Goal: Task Accomplishment & Management: Use online tool/utility

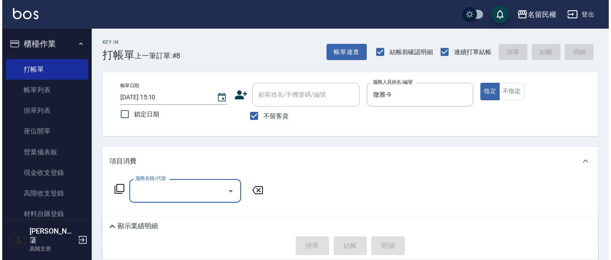
scroll to position [45, 0]
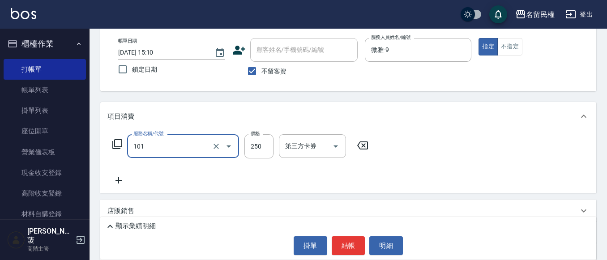
type input "不指定洗髮(101)"
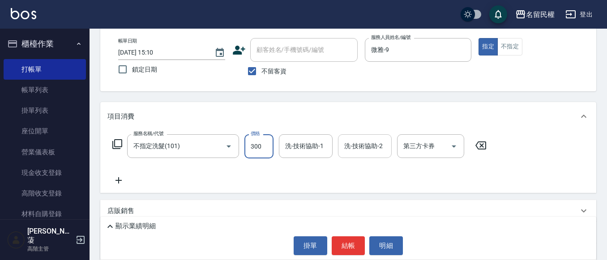
type input "300"
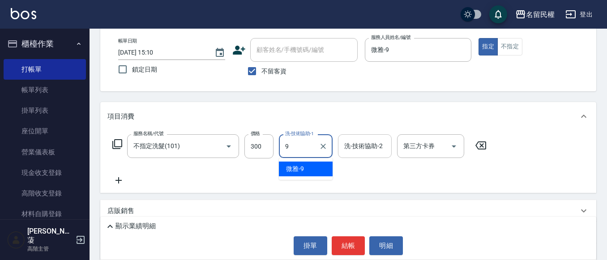
type input "微雅-9"
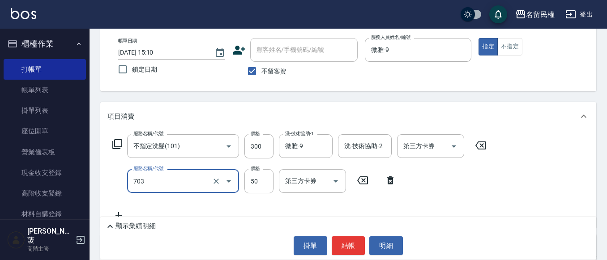
type input "青捲/吹捲/夾直/電棒/夾玉米鬚(703)"
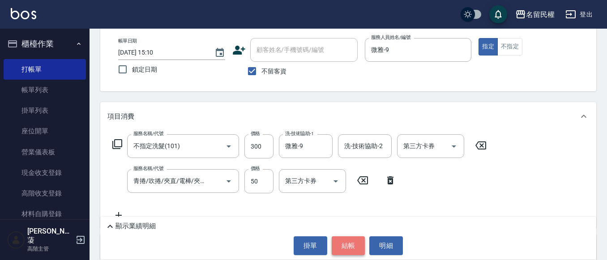
click at [353, 248] on button "結帳" at bounding box center [349, 245] width 34 height 19
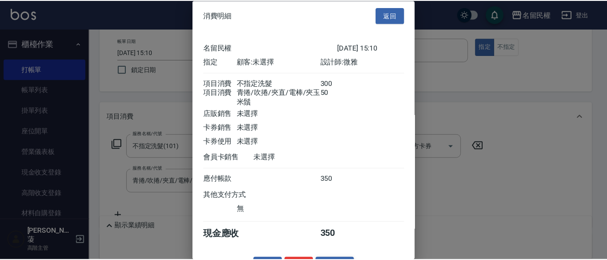
scroll to position [33, 0]
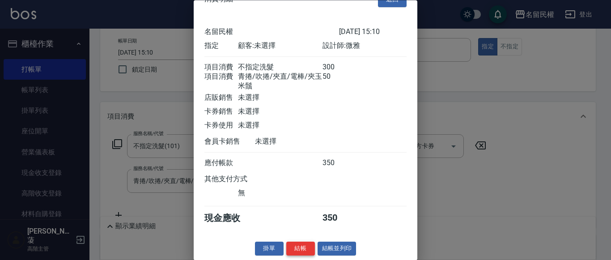
click at [304, 255] on button "結帳" at bounding box center [300, 249] width 29 height 14
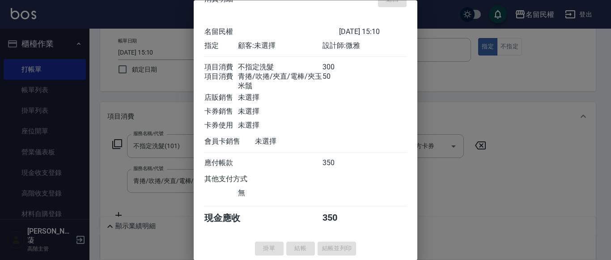
type input "[DATE] 15:42"
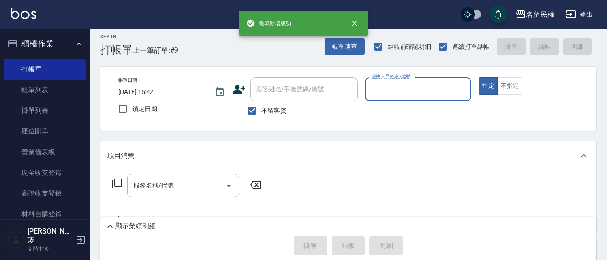
scroll to position [0, 0]
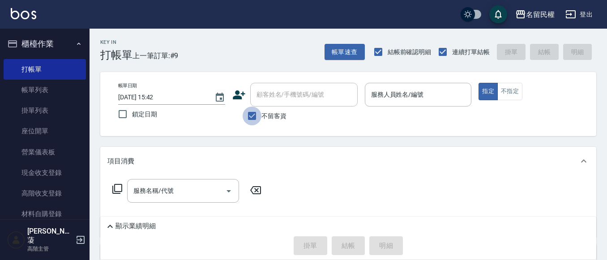
click at [252, 110] on input "不留客資" at bounding box center [252, 115] width 19 height 19
checkbox input "false"
click at [266, 101] on input "顧客姓名/手機號碼/編號" at bounding box center [297, 95] width 86 height 16
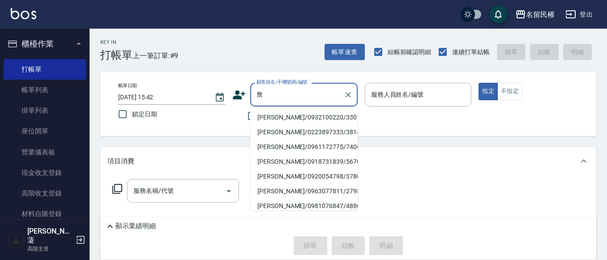
click at [281, 117] on li "[PERSON_NAME]/0932100220/330" at bounding box center [303, 117] width 107 height 15
type input "[PERSON_NAME]/0932100220/330"
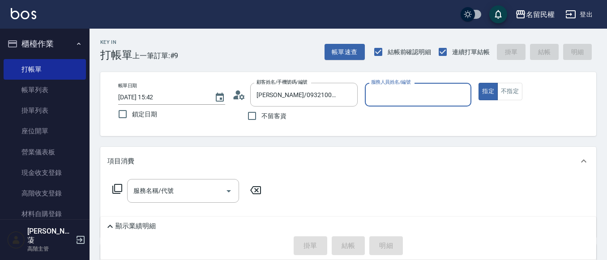
type input "瀞蓤-5"
click at [209, 186] on input "服務名稱/代號" at bounding box center [176, 191] width 90 height 16
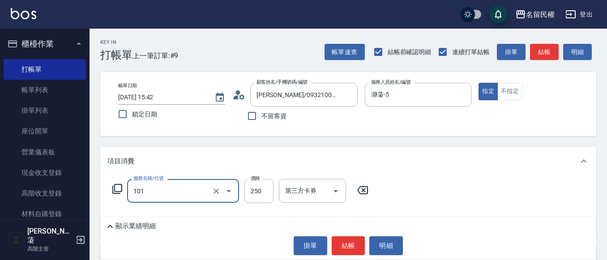
type input "不指定洗髮(101)"
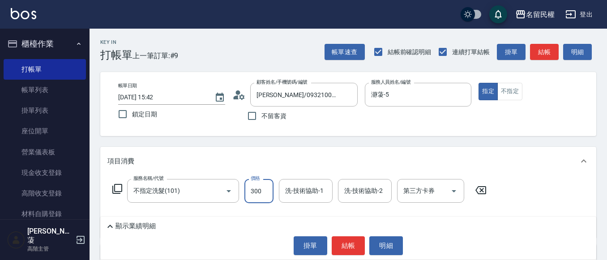
type input "300"
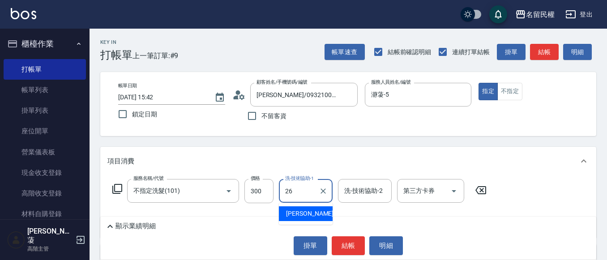
type input "沅莘-26"
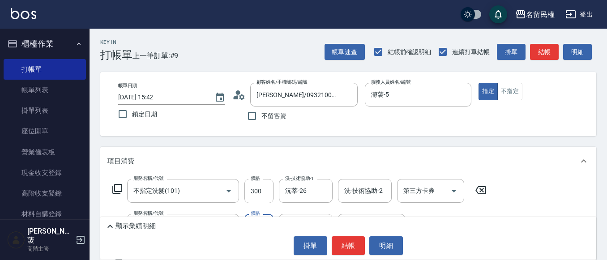
type input "[PERSON_NAME](701)"
type input "30"
type input "沅莘-26"
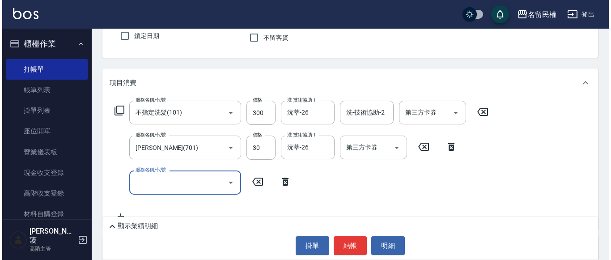
scroll to position [98, 0]
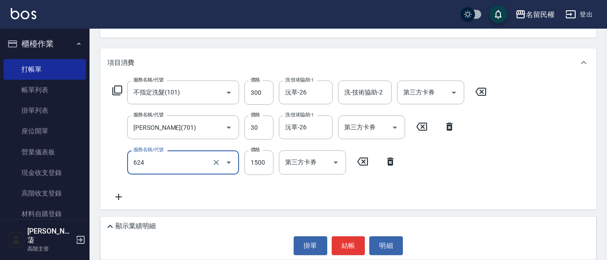
type input "草本頭皮養護(624)"
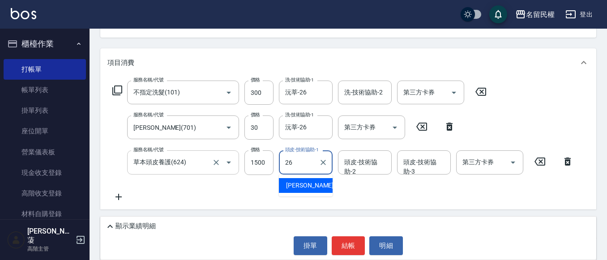
type input "沅莘-26"
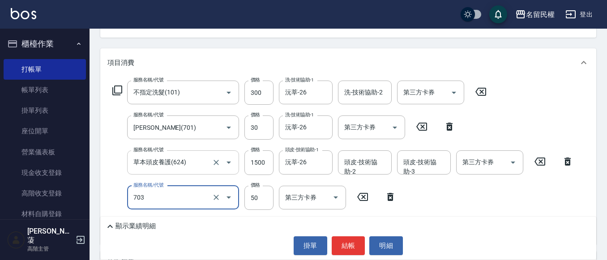
type input "青捲/吹捲/夾直/電棒/夾玉米鬚(703)"
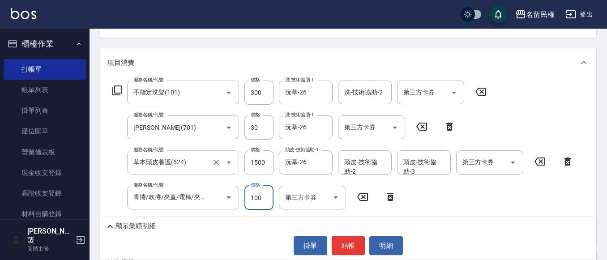
type input "100"
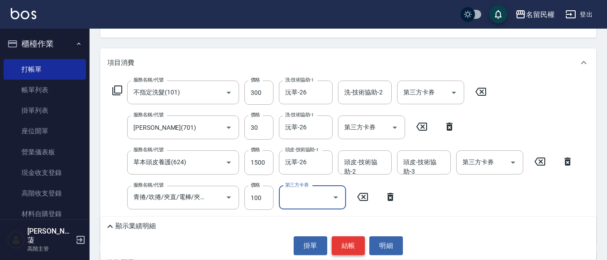
click at [350, 245] on button "結帳" at bounding box center [349, 245] width 34 height 19
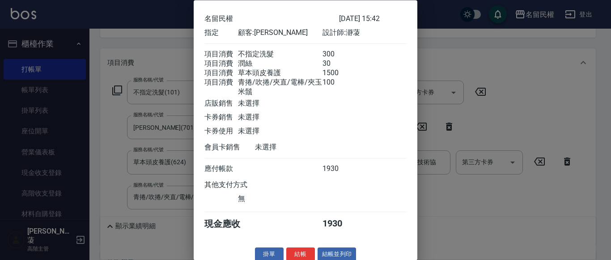
scroll to position [45, 0]
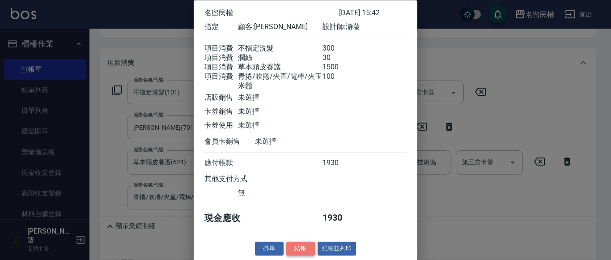
click at [307, 255] on button "結帳" at bounding box center [300, 249] width 29 height 14
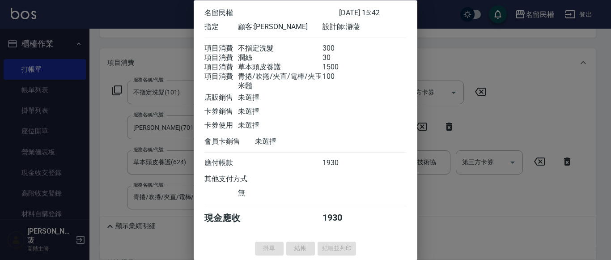
type input "[DATE] 15:50"
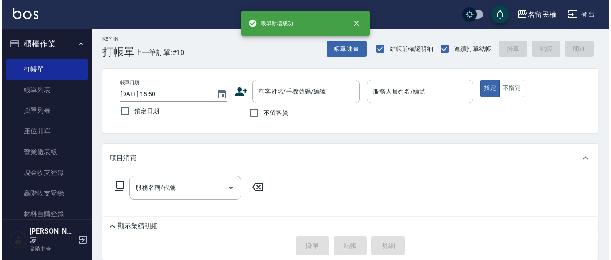
scroll to position [0, 0]
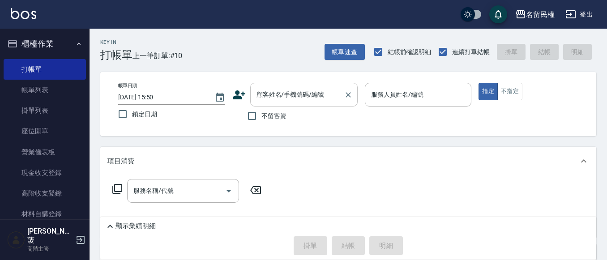
click at [260, 85] on div "顧客姓名/手機號碼/編號" at bounding box center [303, 95] width 107 height 24
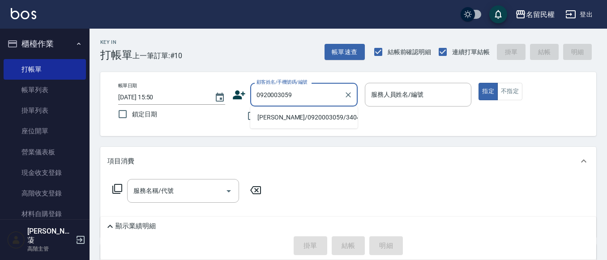
click at [302, 117] on li "[PERSON_NAME]/0920003059/3404" at bounding box center [303, 117] width 107 height 15
type input "[PERSON_NAME]/0920003059/3404"
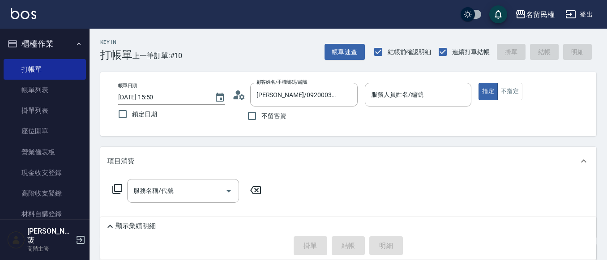
click at [241, 97] on icon at bounding box center [238, 94] width 13 height 13
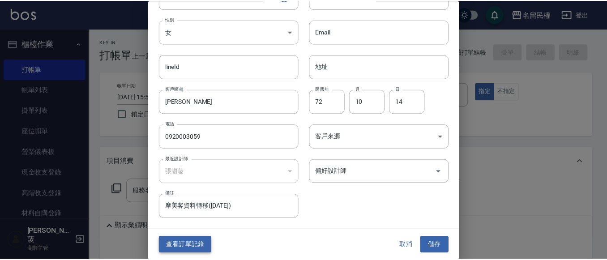
scroll to position [50, 0]
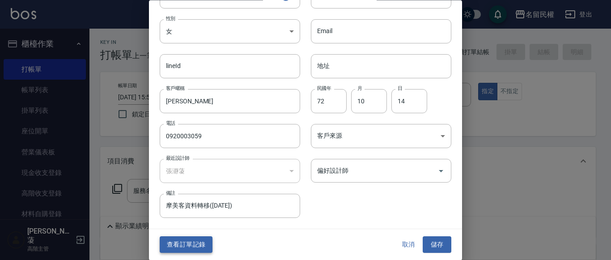
click at [188, 248] on button "查看訂單記錄" at bounding box center [186, 245] width 53 height 17
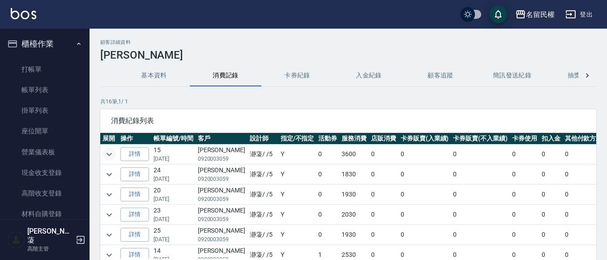
click at [109, 158] on icon "expand row" at bounding box center [109, 154] width 11 height 11
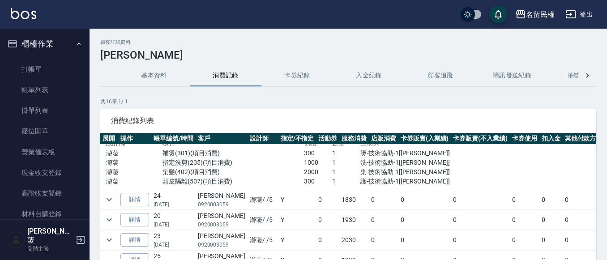
scroll to position [45, 0]
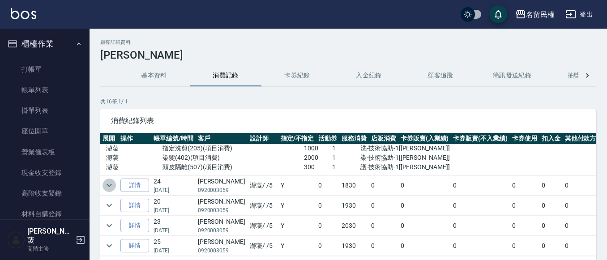
click at [111, 187] on icon "expand row" at bounding box center [109, 185] width 11 height 11
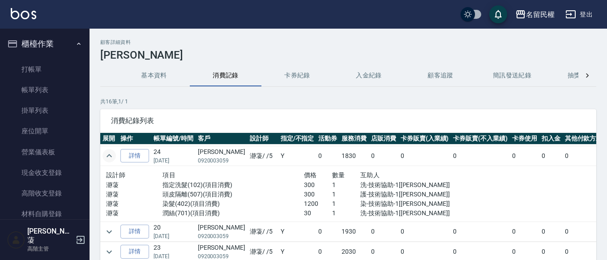
scroll to position [89, 0]
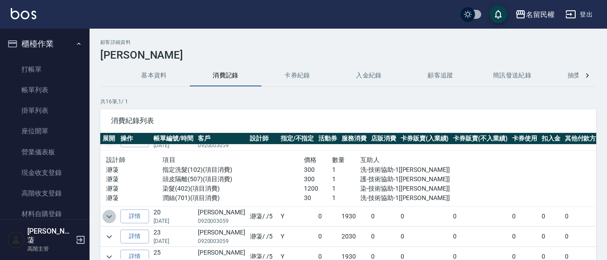
click at [113, 214] on icon "expand row" at bounding box center [109, 216] width 11 height 11
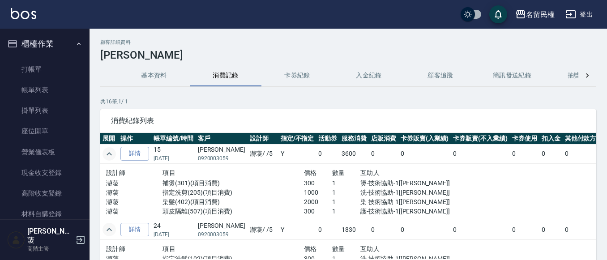
scroll to position [0, 0]
drag, startPoint x: 138, startPoint y: 52, endPoint x: 49, endPoint y: 47, distance: 89.7
click at [49, 47] on div "名留民權 登出 櫃檯作業 打帳單 帳單列表 掛單列表 座位開單 營業儀表板 現金收支登錄 高階收支登錄 材料自購登錄 每日結帳 排班表 現場電腦打卡 掃碼打卡…" at bounding box center [303, 160] width 607 height 321
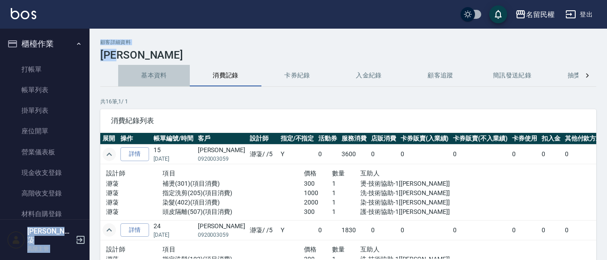
click at [153, 69] on button "基本資料" at bounding box center [154, 75] width 72 height 21
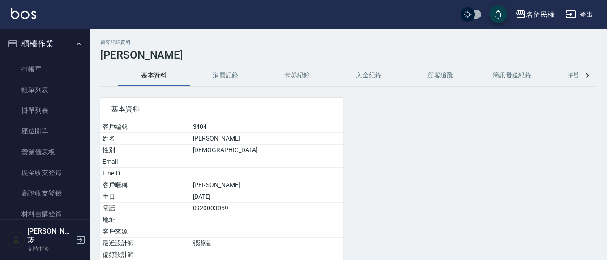
click at [112, 63] on div "顧客詳細資料 [PERSON_NAME] 基本資料 消費記錄 卡券紀錄 入金紀錄 顧客追蹤 簡訊發送紀錄 抽獎券紀錄 基本資料 客戶編號 3404 姓名 [P…" at bounding box center [347, 190] width 517 height 302
drag, startPoint x: 101, startPoint y: 58, endPoint x: 128, endPoint y: 58, distance: 26.8
click at [128, 58] on h3 "[PERSON_NAME]" at bounding box center [348, 55] width 496 height 13
copy h3 "[PERSON_NAME]"
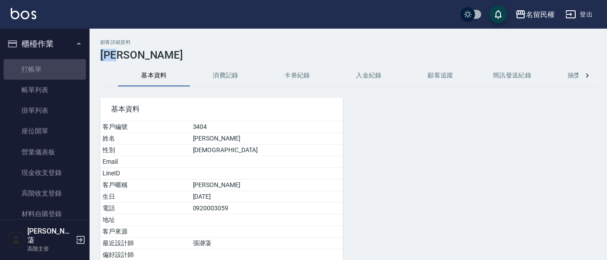
drag, startPoint x: 48, startPoint y: 72, endPoint x: 196, endPoint y: 87, distance: 148.4
click at [48, 71] on link "打帳單" at bounding box center [45, 69] width 82 height 21
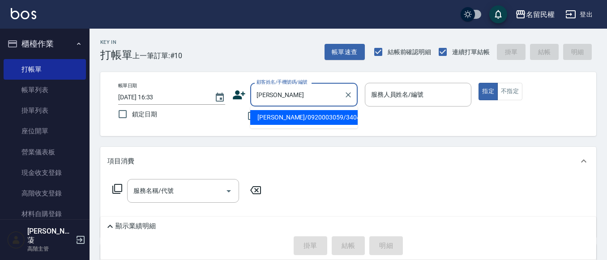
click at [315, 95] on input "[PERSON_NAME]" at bounding box center [297, 95] width 86 height 16
type input "[PERSON_NAME]/0920003059/3404"
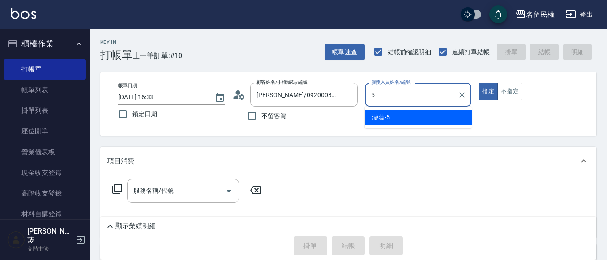
type input "瀞蓤-5"
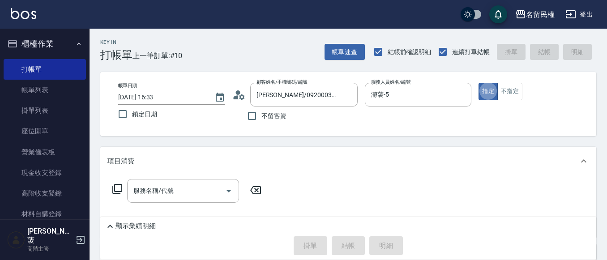
type button "true"
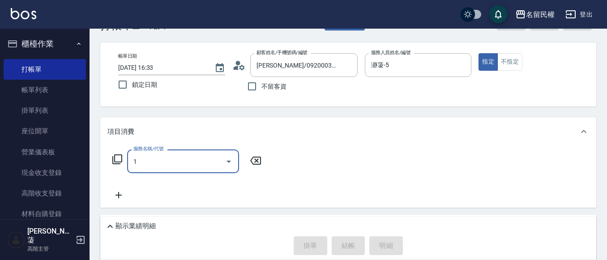
scroll to position [45, 0]
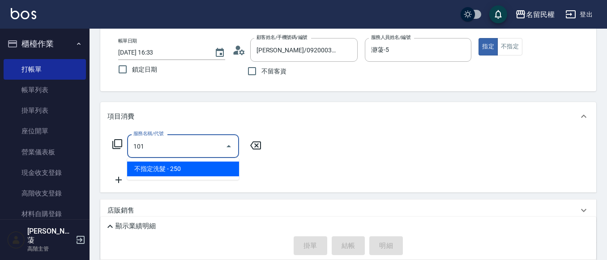
type input "不指定洗髮(101)"
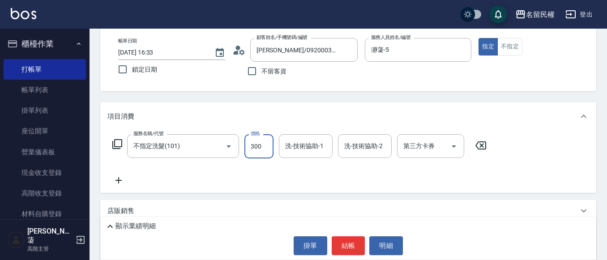
type input "300"
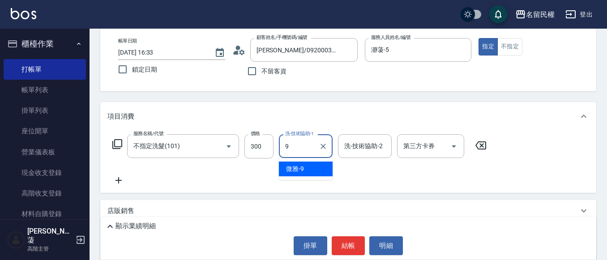
type input "微雅-9"
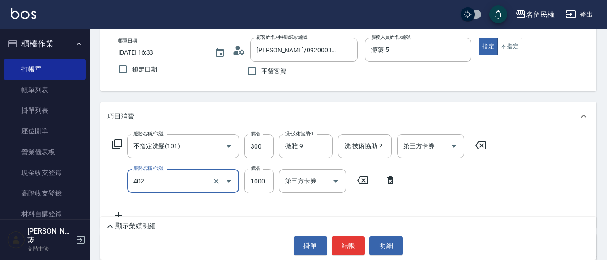
type input "染髮(402)"
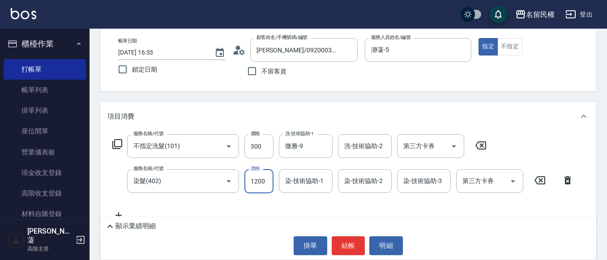
type input "1200"
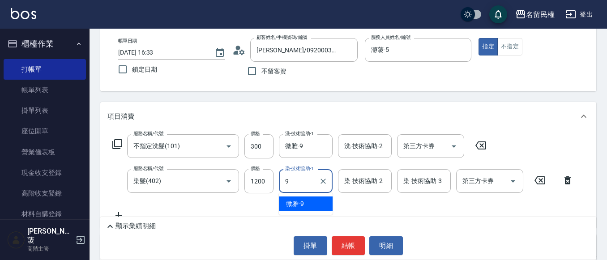
type input "微雅-9"
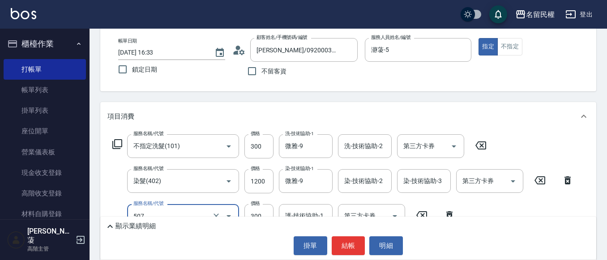
type input "頭皮隔離(507)"
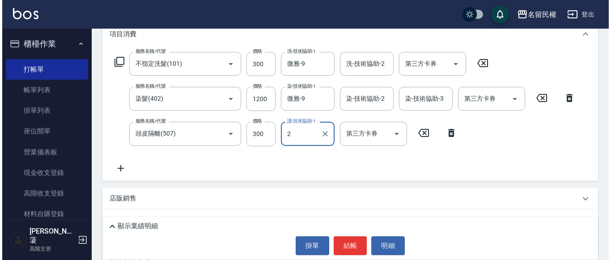
scroll to position [134, 0]
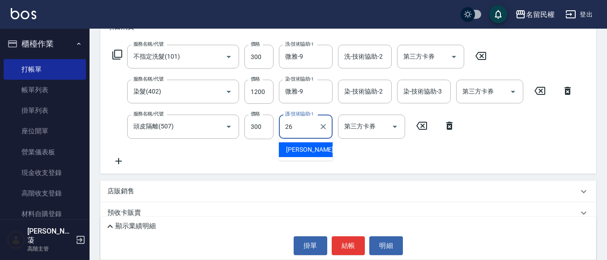
type input "沅莘-26"
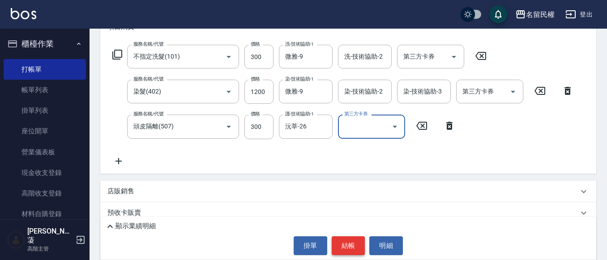
click at [359, 244] on button "結帳" at bounding box center [349, 245] width 34 height 19
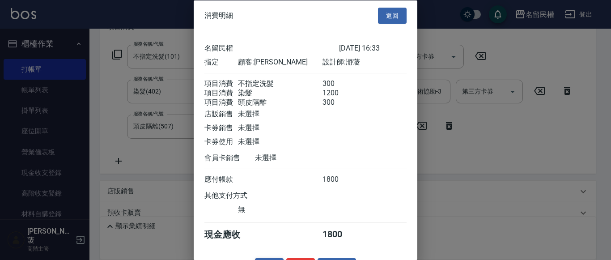
scroll to position [33, 0]
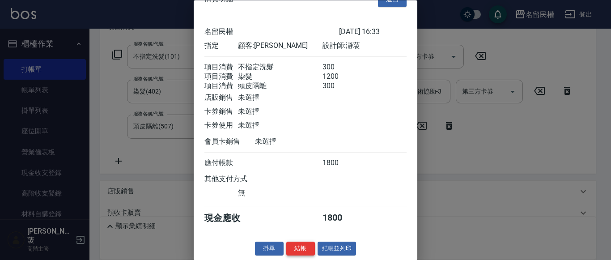
click at [300, 249] on button "結帳" at bounding box center [300, 249] width 29 height 14
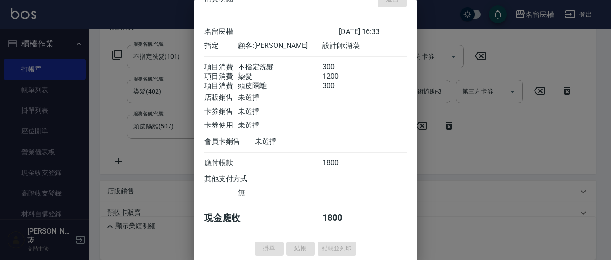
type input "[DATE] 16:34"
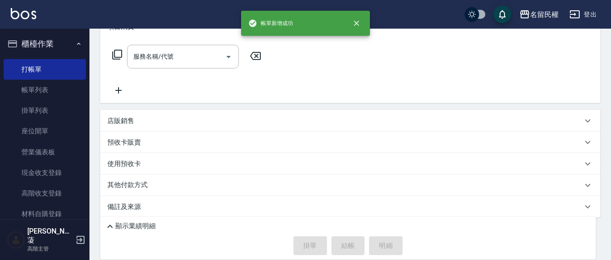
scroll to position [0, 0]
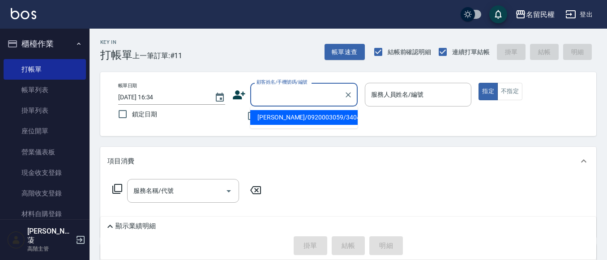
drag, startPoint x: 289, startPoint y: 100, endPoint x: 285, endPoint y: 98, distance: 4.6
click at [287, 98] on input "顧客姓名/手機號碼/編號" at bounding box center [297, 95] width 86 height 16
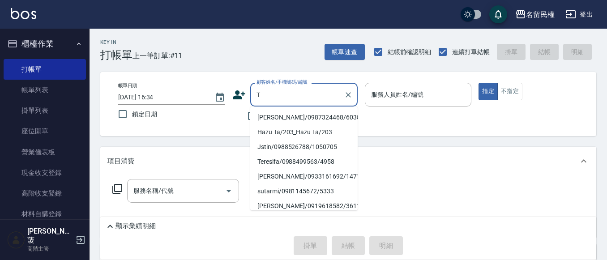
click at [286, 116] on li "[PERSON_NAME]/0987324468/6038" at bounding box center [303, 117] width 107 height 15
type input "[PERSON_NAME]/0987324468/6038"
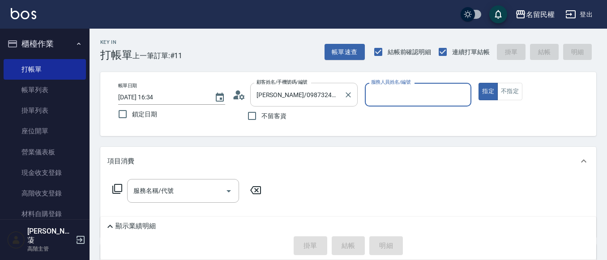
type input "瀞蓤-5"
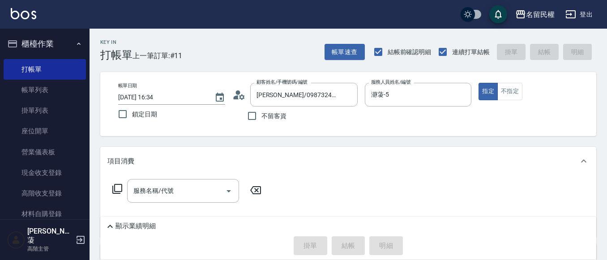
click at [236, 97] on icon at bounding box center [235, 97] width 5 height 4
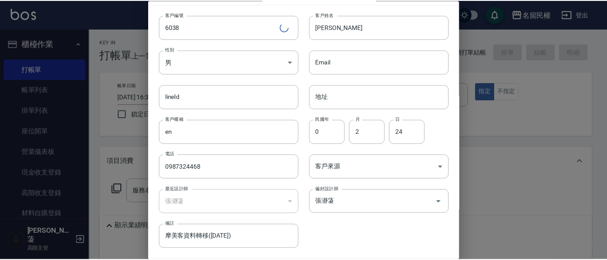
scroll to position [50, 0]
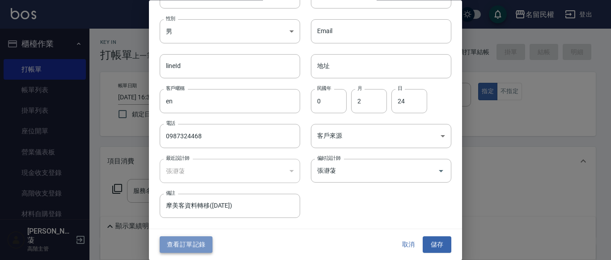
click at [196, 242] on button "查看訂單記錄" at bounding box center [186, 245] width 53 height 17
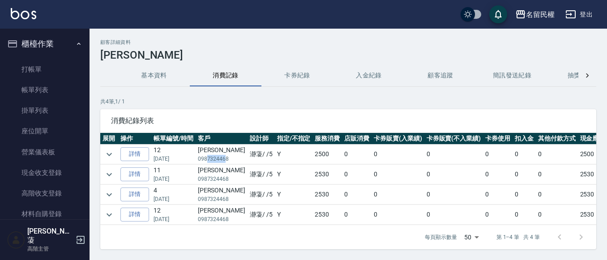
drag, startPoint x: 226, startPoint y: 159, endPoint x: 206, endPoint y: 162, distance: 20.3
click at [206, 162] on p "0987324468" at bounding box center [221, 159] width 47 height 8
click at [247, 162] on td "瀞蓤 / /5" at bounding box center [260, 155] width 27 height 20
drag, startPoint x: 226, startPoint y: 158, endPoint x: 203, endPoint y: 159, distance: 22.8
click at [203, 159] on p "0987324468" at bounding box center [221, 159] width 47 height 8
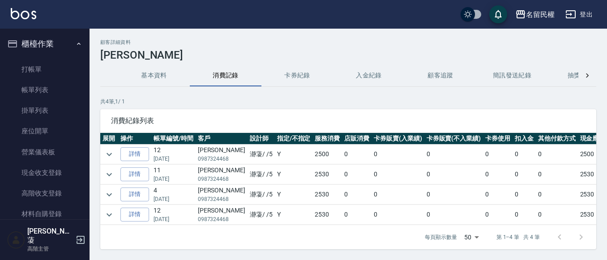
click at [247, 160] on td "瀞蓤 / /5" at bounding box center [260, 155] width 27 height 20
drag, startPoint x: 231, startPoint y: 160, endPoint x: 197, endPoint y: 159, distance: 34.5
click at [197, 159] on tr "詳情 12 [DATE] [PERSON_NAME] 0987324468 瀞蓤 / /5 Y 2500 0 0 0 0 0 0 2500" at bounding box center [364, 155] width 528 height 20
click at [247, 165] on td "瀞蓤 / /5" at bounding box center [260, 175] width 27 height 20
drag, startPoint x: 196, startPoint y: 160, endPoint x: 229, endPoint y: 161, distance: 33.1
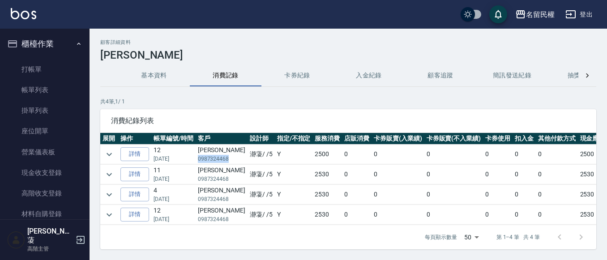
click at [229, 161] on td "[PERSON_NAME] 0987324468" at bounding box center [222, 155] width 52 height 20
copy p "0987324468"
click at [117, 151] on td at bounding box center [109, 155] width 18 height 20
click at [113, 152] on icon "expand row" at bounding box center [109, 154] width 11 height 11
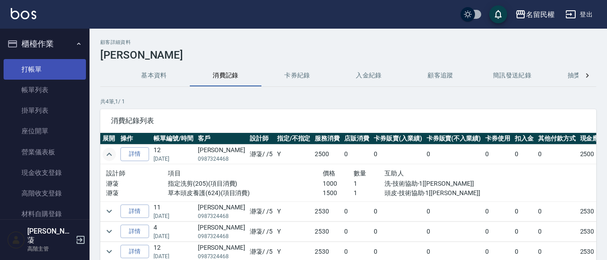
click at [19, 64] on link "打帳單" at bounding box center [45, 69] width 82 height 21
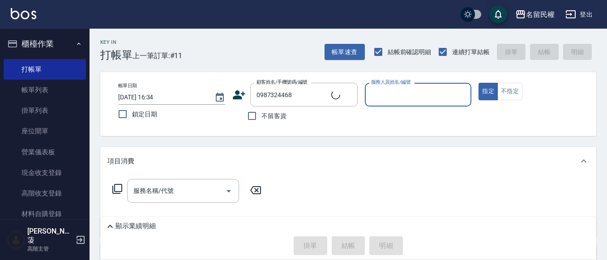
type input "[PERSON_NAME]/0987324468/6038"
click at [478, 83] on button "指定" at bounding box center [487, 91] width 19 height 17
type input "瀞蓤-5"
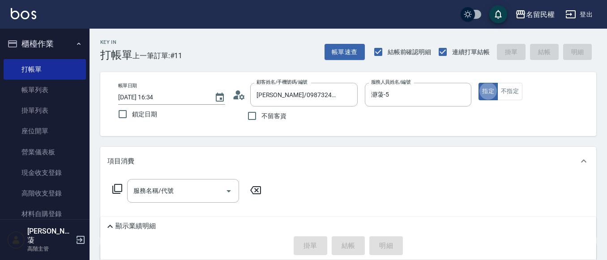
type button "true"
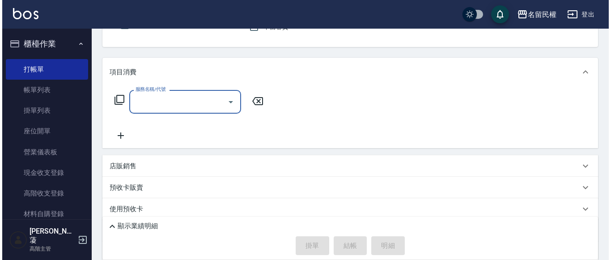
scroll to position [89, 0]
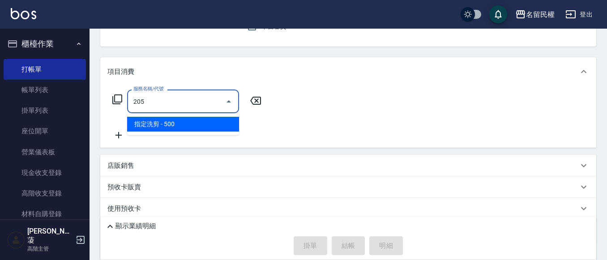
type input "指定洗剪(205)"
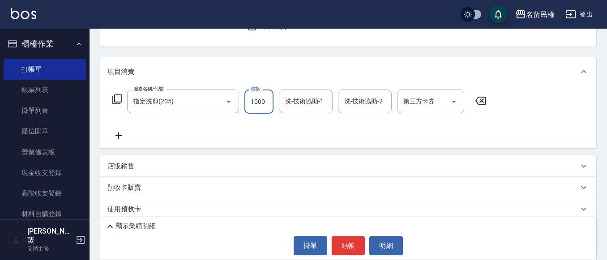
type input "1000"
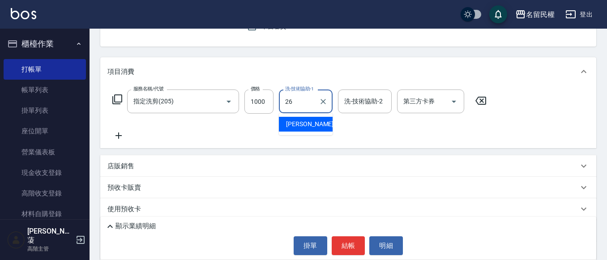
type input "沅莘-26"
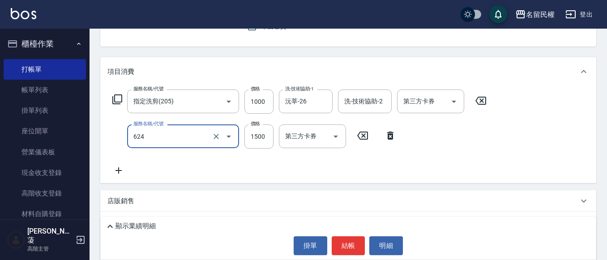
type input "草本頭皮養護(624)"
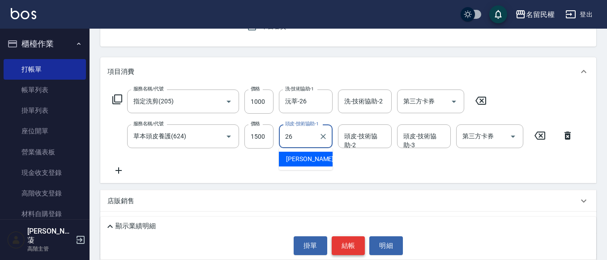
type input "沅莘-26"
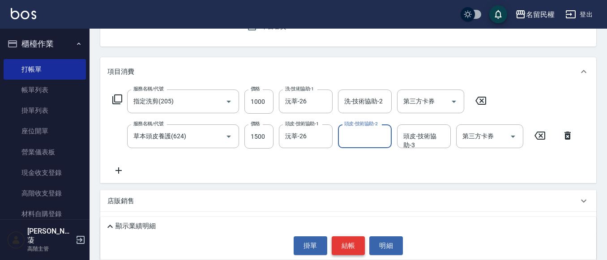
click at [349, 241] on button "結帳" at bounding box center [349, 245] width 34 height 19
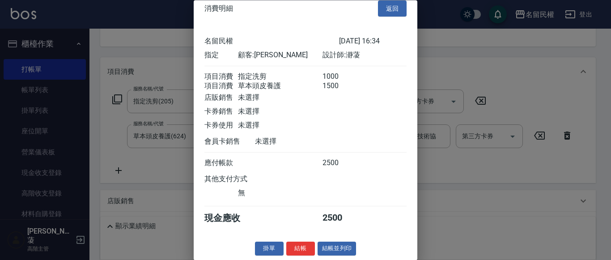
scroll to position [22, 0]
click at [299, 247] on button "結帳" at bounding box center [300, 249] width 29 height 14
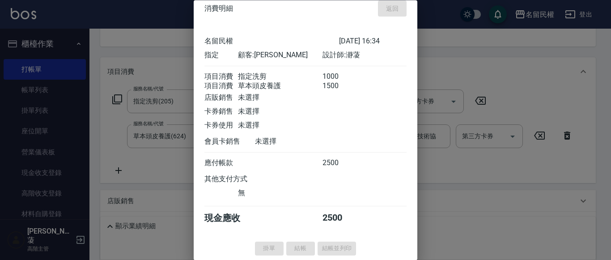
type input "[DATE] 16:35"
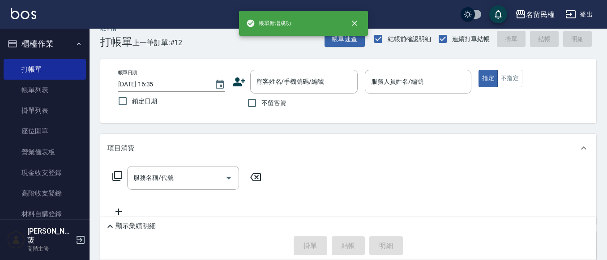
scroll to position [0, 0]
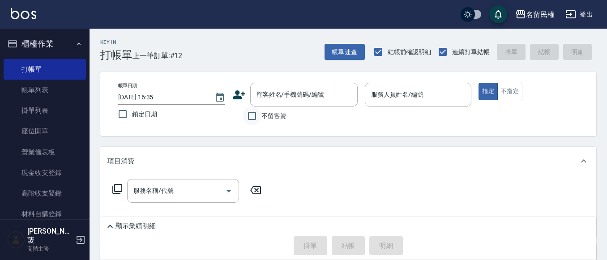
click at [251, 113] on input "不留客資" at bounding box center [252, 115] width 19 height 19
checkbox input "true"
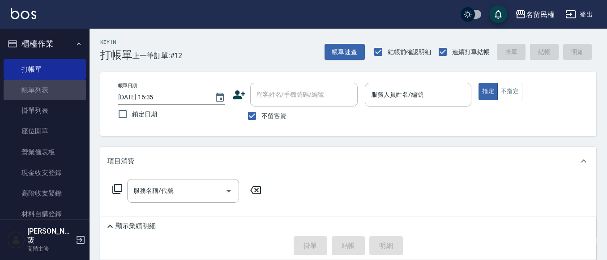
drag, startPoint x: 53, startPoint y: 90, endPoint x: 168, endPoint y: 162, distance: 135.7
click at [53, 90] on link "帳單列表" at bounding box center [45, 90] width 82 height 21
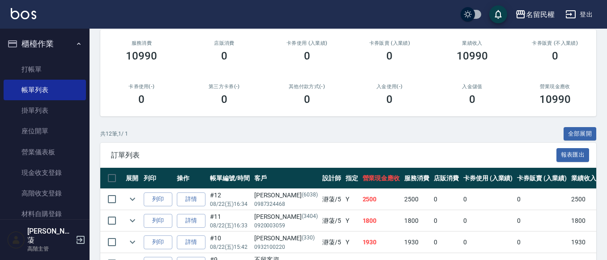
scroll to position [134, 0]
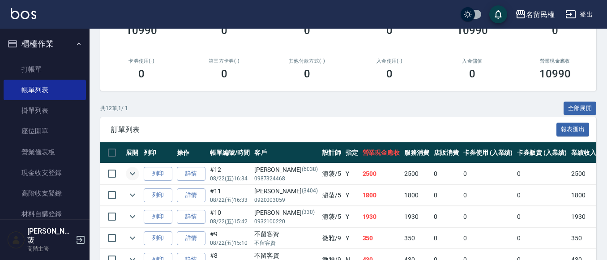
click at [133, 174] on icon "expand row" at bounding box center [132, 173] width 5 height 3
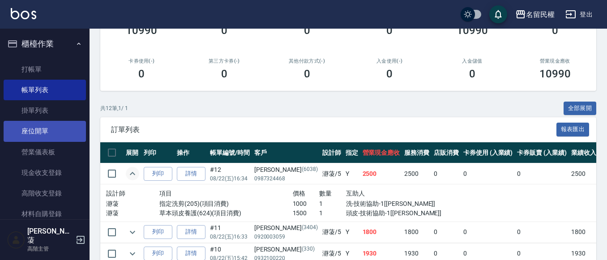
scroll to position [89, 0]
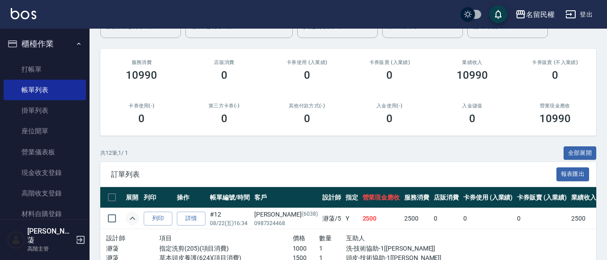
click at [43, 42] on button "櫃檯作業" at bounding box center [45, 43] width 82 height 23
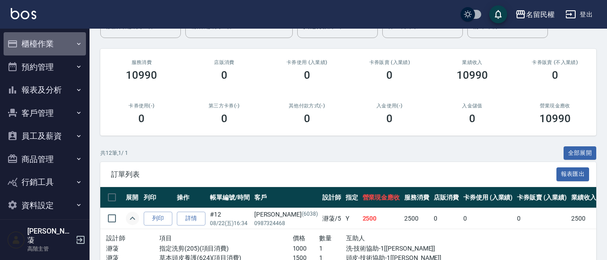
click at [50, 43] on button "櫃檯作業" at bounding box center [45, 43] width 82 height 23
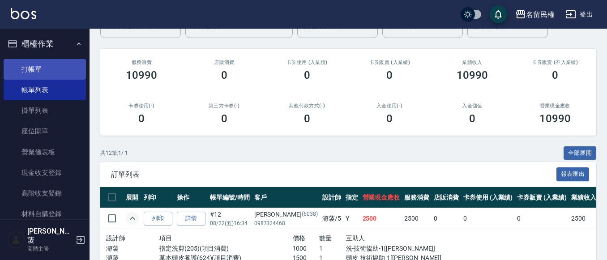
click at [50, 66] on link "打帳單" at bounding box center [45, 69] width 82 height 21
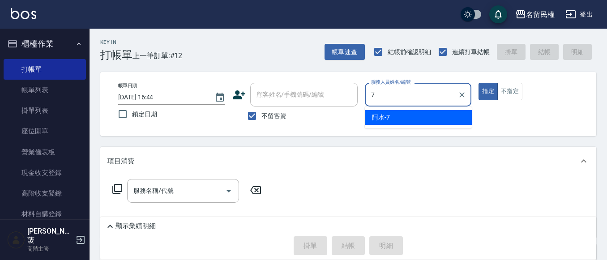
type input "阿水-7"
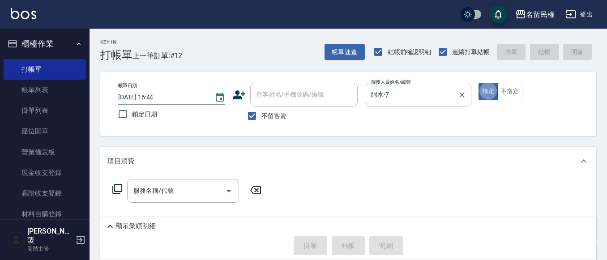
type button "true"
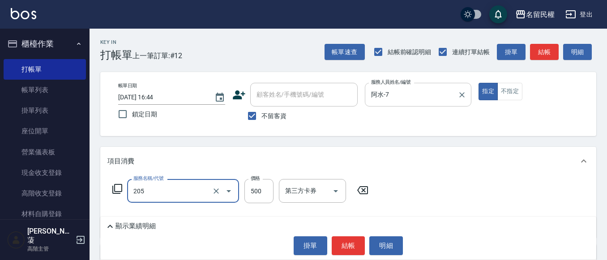
type input "指定洗剪(205)"
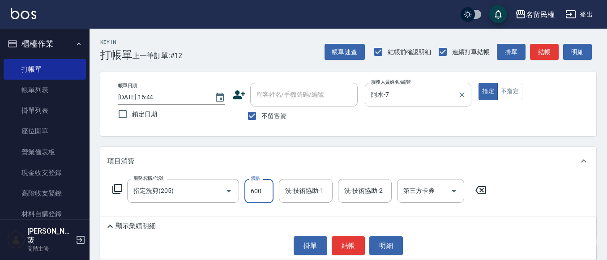
type input "600"
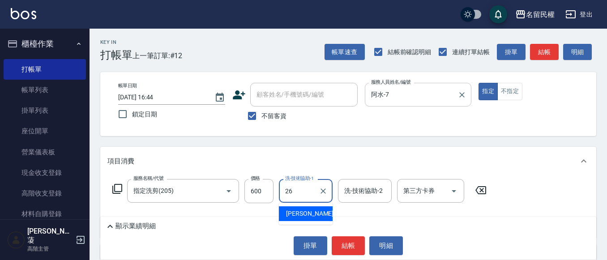
type input "沅莘-26"
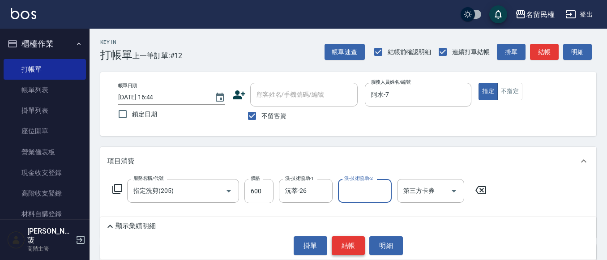
click at [345, 247] on button "結帳" at bounding box center [349, 245] width 34 height 19
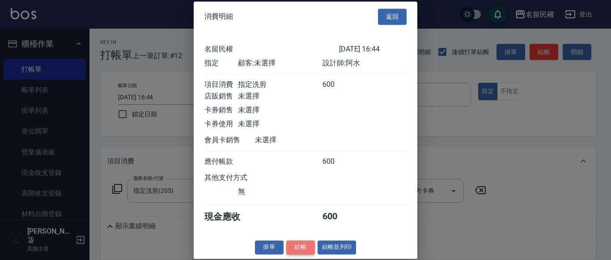
click at [307, 254] on button "結帳" at bounding box center [300, 247] width 29 height 14
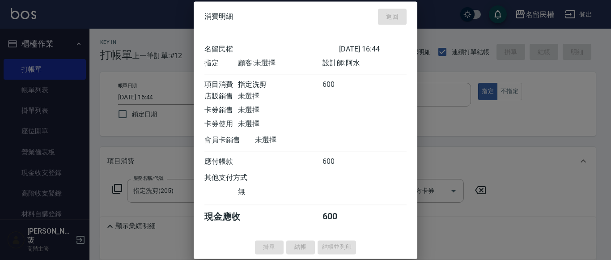
type input "[DATE] 16:45"
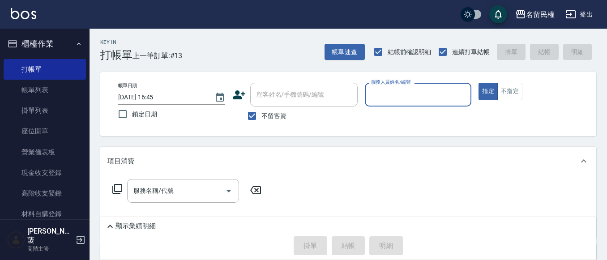
drag, startPoint x: 48, startPoint y: 91, endPoint x: 274, endPoint y: 125, distance: 228.1
click at [48, 91] on link "帳單列表" at bounding box center [45, 90] width 82 height 21
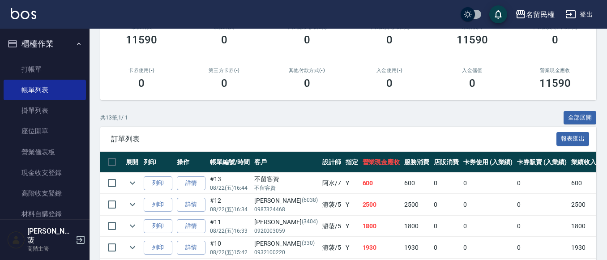
scroll to position [132, 0]
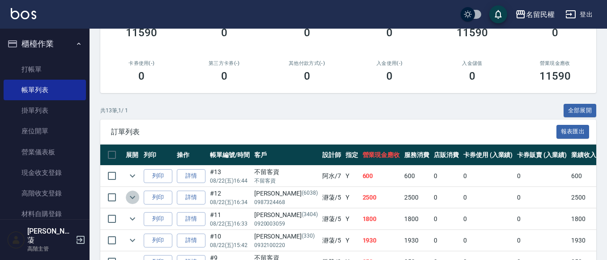
click at [131, 199] on icon "expand row" at bounding box center [132, 197] width 11 height 11
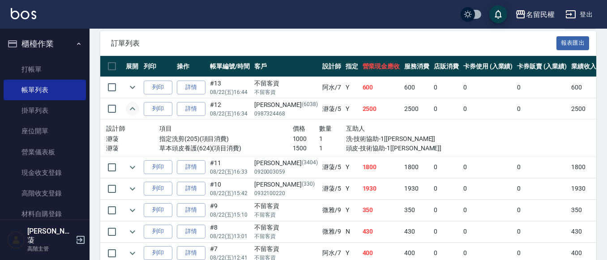
scroll to position [221, 0]
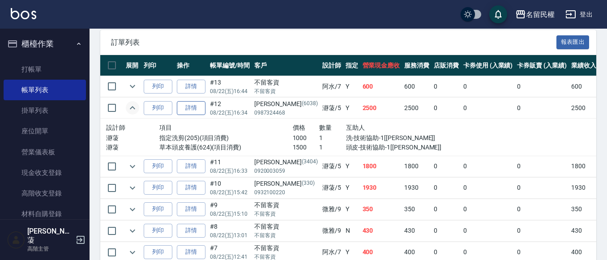
click at [187, 110] on link "詳情" at bounding box center [191, 108] width 29 height 14
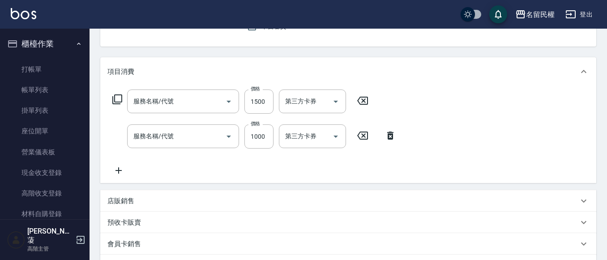
type input "[DATE] 16:34"
type input "瀞蓤-5"
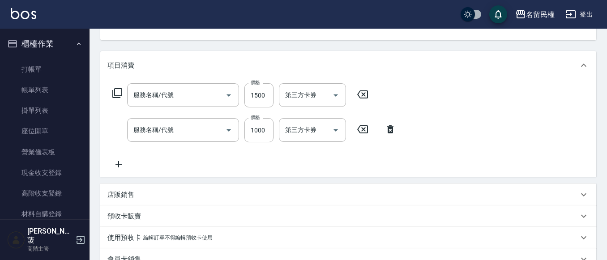
type input "草本頭皮養護(624)"
type input "指定洗剪(205)"
type input "[PERSON_NAME]/0987324468/6038"
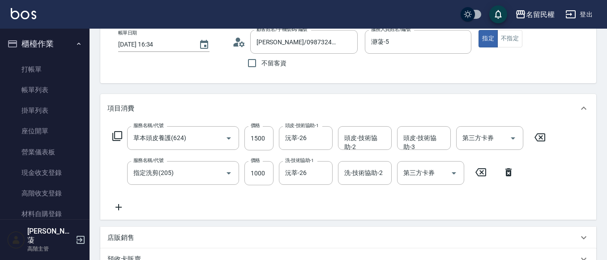
scroll to position [45, 0]
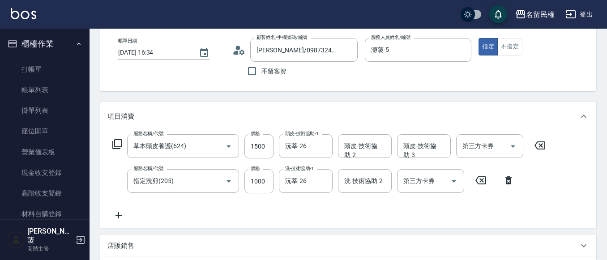
click at [119, 214] on icon at bounding box center [118, 215] width 6 height 6
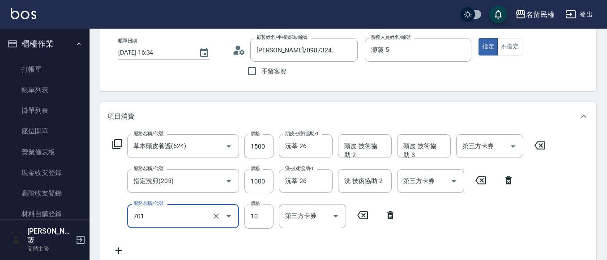
type input "[PERSON_NAME](701)"
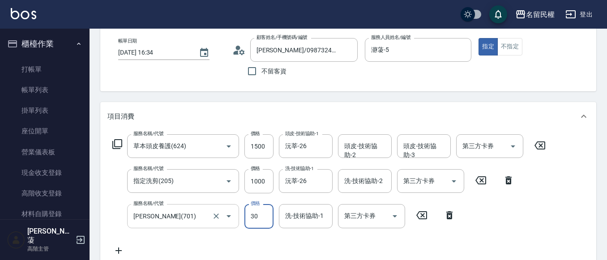
type input "30"
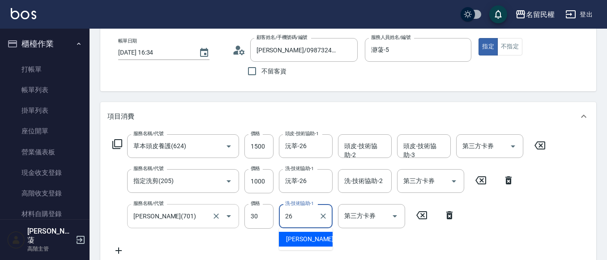
type input "沅莘-26"
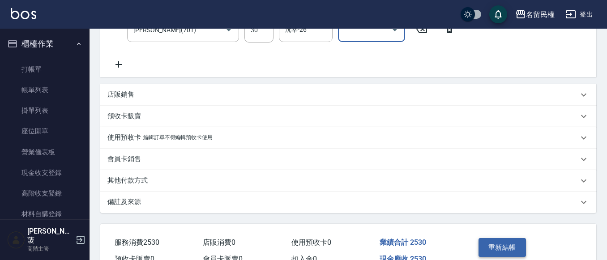
scroll to position [268, 0]
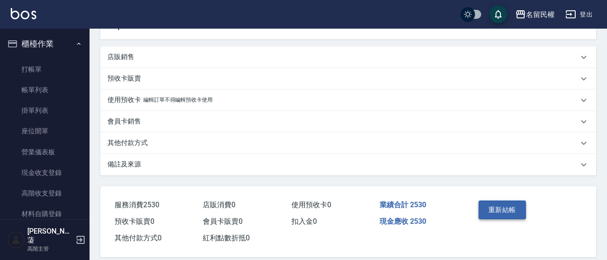
click at [511, 209] on button "重新結帳" at bounding box center [501, 209] width 47 height 19
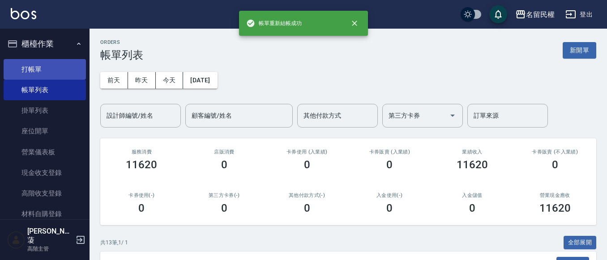
click at [45, 76] on link "打帳單" at bounding box center [45, 69] width 82 height 21
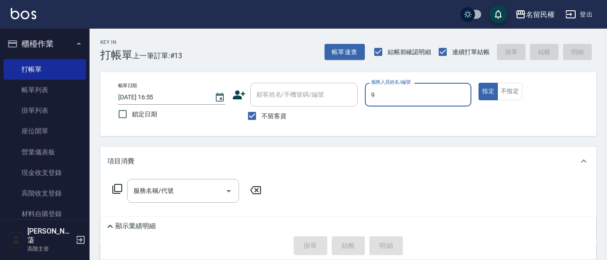
type input "微雅-9"
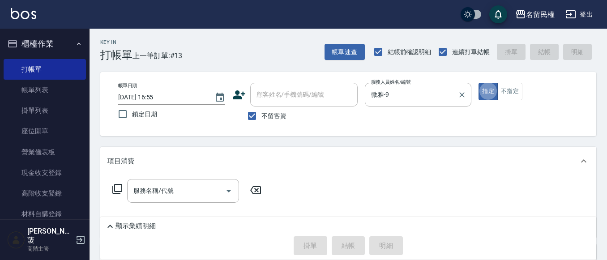
type button "true"
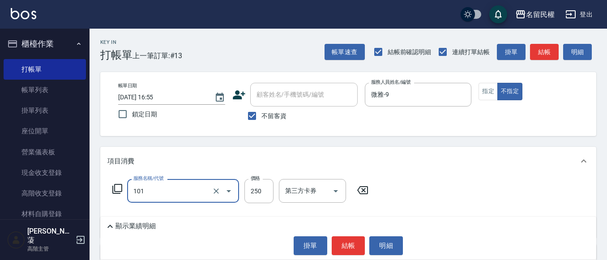
type input "不指定洗髮(101)"
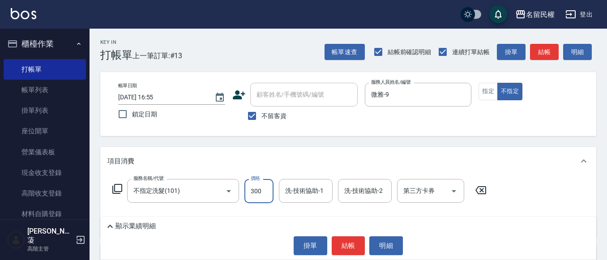
type input "300"
type input "微雅-9"
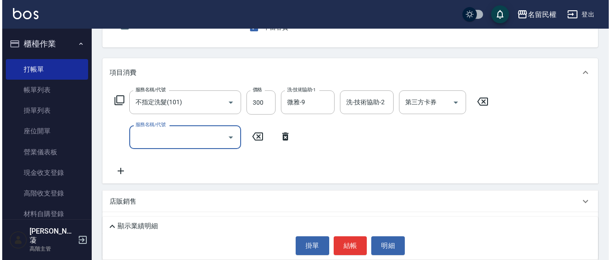
scroll to position [89, 0]
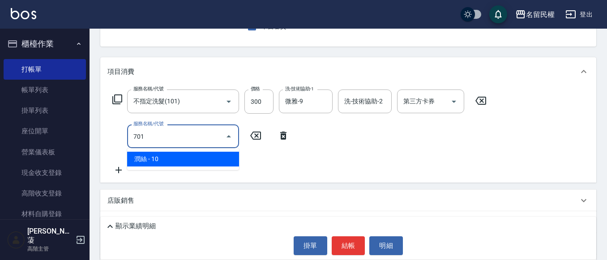
type input "[PERSON_NAME](701)"
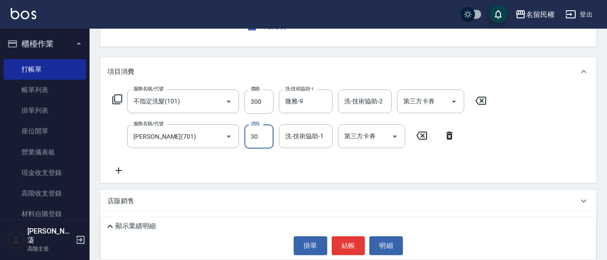
type input "30"
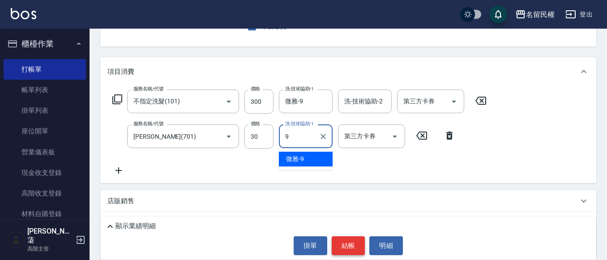
type input "微雅-9"
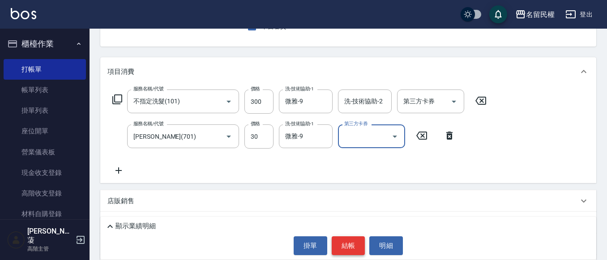
click at [345, 243] on button "結帳" at bounding box center [349, 245] width 34 height 19
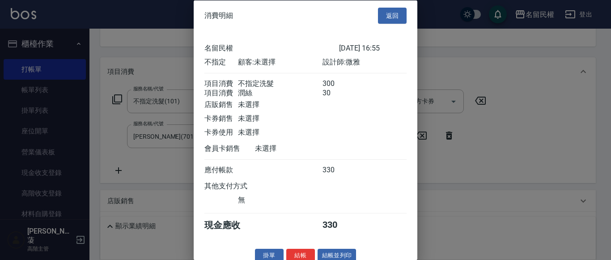
scroll to position [22, 0]
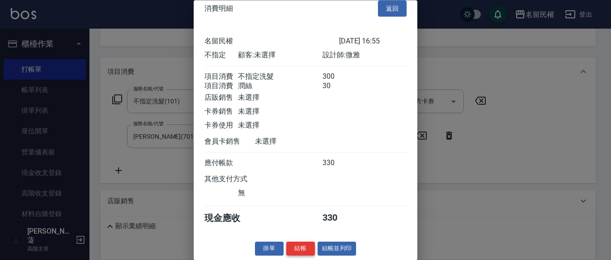
click at [306, 242] on div "消費明細 返回 名留民權 [DATE] 16:55 不指定 顧客: 未選擇 設計師: 微雅 項目消費 不指定洗髮 300 項目消費 潤絲 30 店販銷售 未選…" at bounding box center [306, 130] width 224 height 260
click at [305, 242] on button "結帳" at bounding box center [300, 249] width 29 height 14
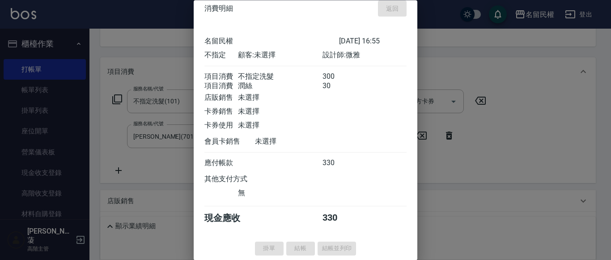
type input "[DATE] 17:06"
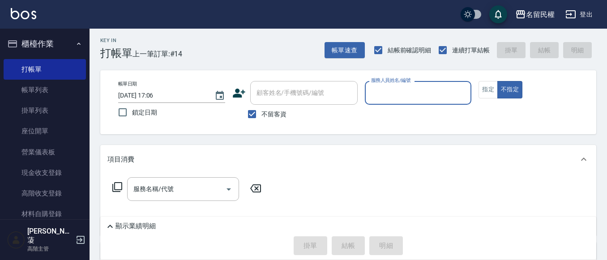
scroll to position [0, 0]
